Goal: Check status: Check status

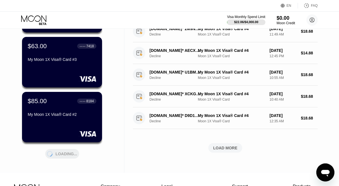
scroll to position [202, 0]
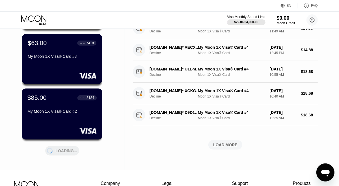
click at [71, 103] on div "$85.00 ● ● ● ● 8184 My Moon 1X Visa® Card #2" at bounding box center [61, 105] width 69 height 22
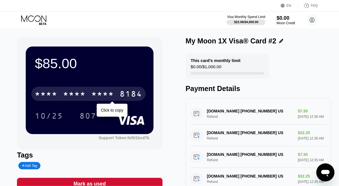
click at [107, 91] on div "* * * *" at bounding box center [102, 94] width 23 height 9
